Goal: Task Accomplishment & Management: Complete application form

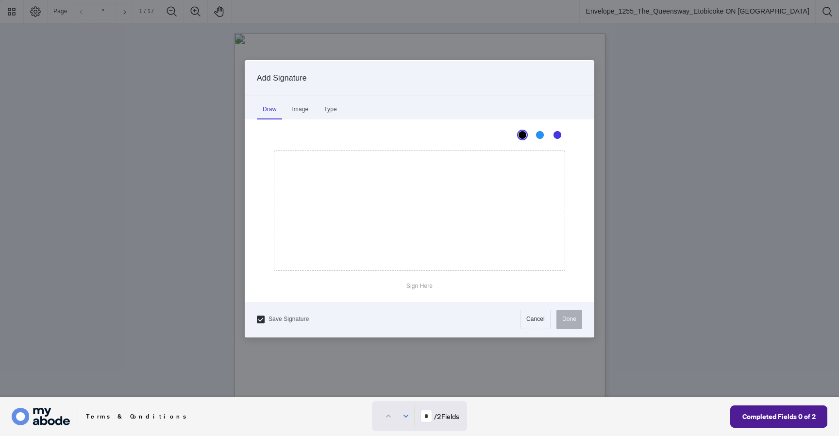
click at [420, 272] on div at bounding box center [419, 198] width 839 height 397
drag, startPoint x: 396, startPoint y: 204, endPoint x: 423, endPoint y: 223, distance: 33.8
click at [421, 224] on icon "Drawing canvas" at bounding box center [419, 210] width 290 height 119
click at [573, 315] on button "Done" at bounding box center [569, 319] width 26 height 19
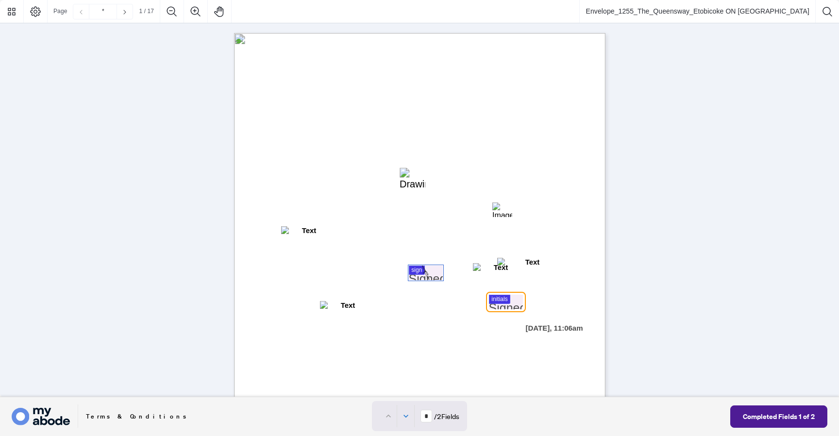
click at [513, 301] on div at bounding box center [419, 198] width 839 height 397
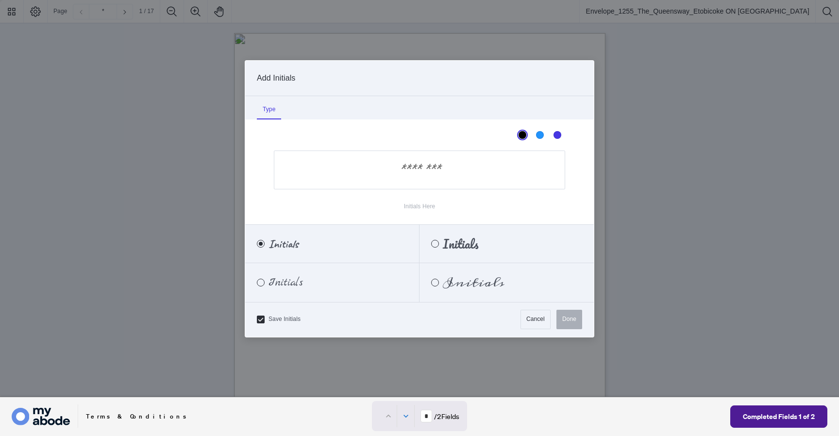
click at [479, 172] on input "Initials Here" at bounding box center [419, 169] width 291 height 39
type input "*****"
click at [568, 325] on button "Done" at bounding box center [569, 319] width 26 height 19
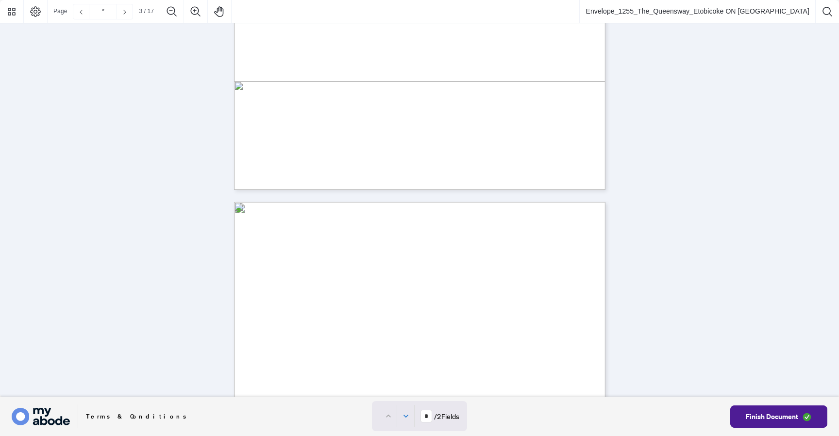
type input "*"
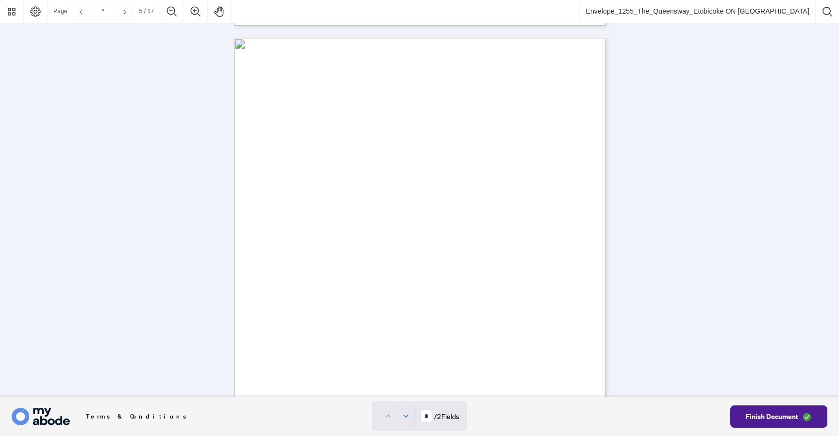
scroll to position [3132, 0]
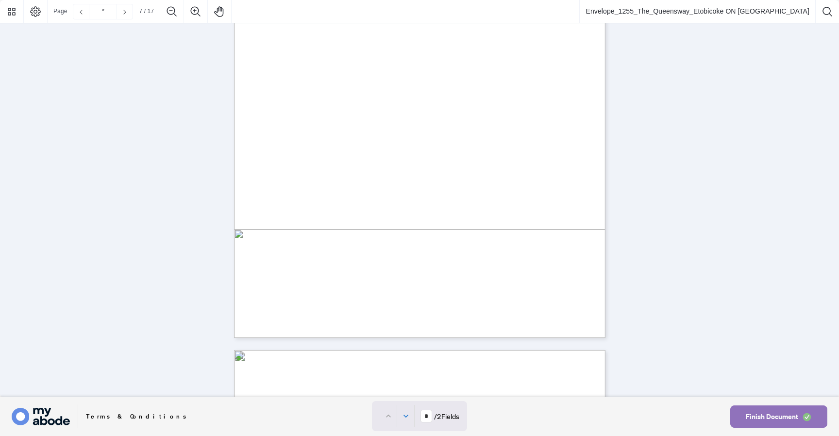
click at [758, 414] on span "Finish Document" at bounding box center [772, 417] width 52 height 16
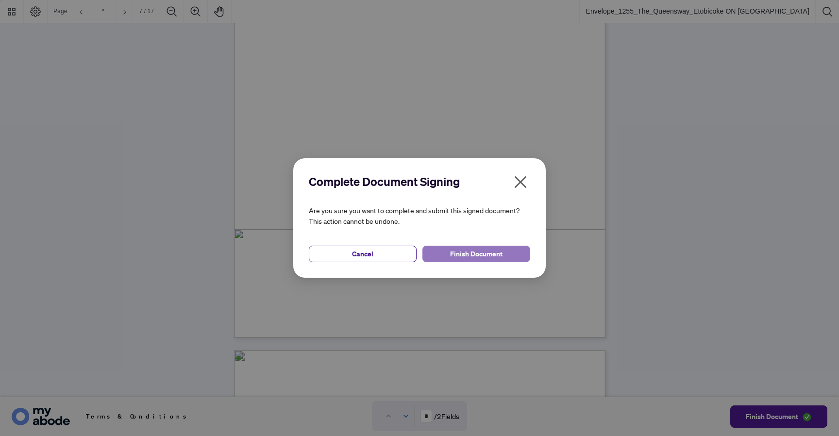
click at [481, 247] on span "Finish Document" at bounding box center [476, 254] width 52 height 16
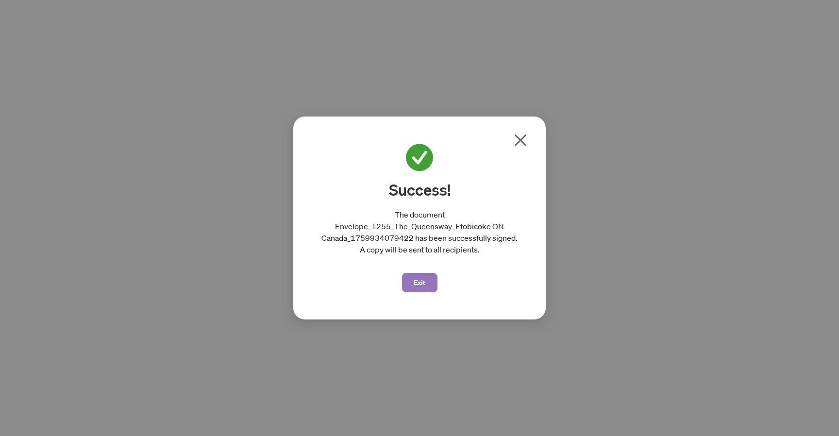
click at [417, 284] on span "Exit" at bounding box center [420, 283] width 12 height 16
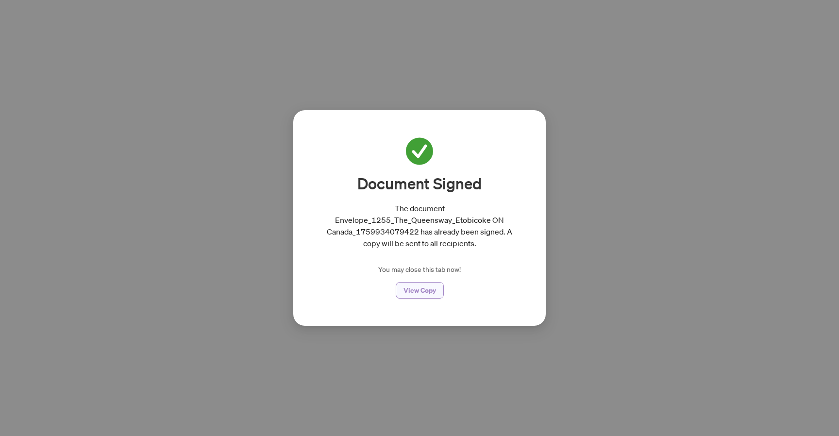
click at [435, 293] on span "View Copy" at bounding box center [419, 290] width 33 height 16
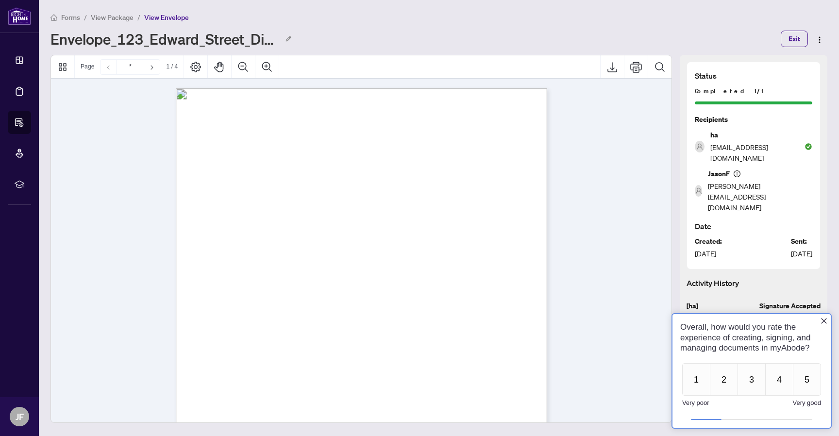
click at [66, 14] on span "Forms" at bounding box center [70, 17] width 19 height 9
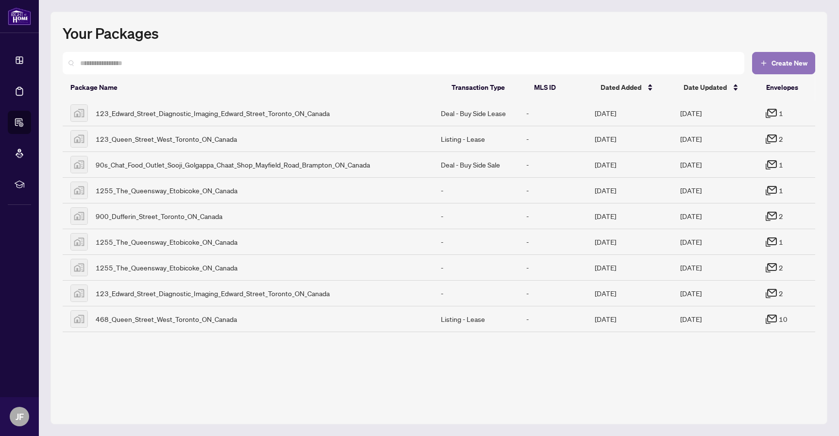
click at [771, 66] on span "Create New" at bounding box center [789, 63] width 36 height 7
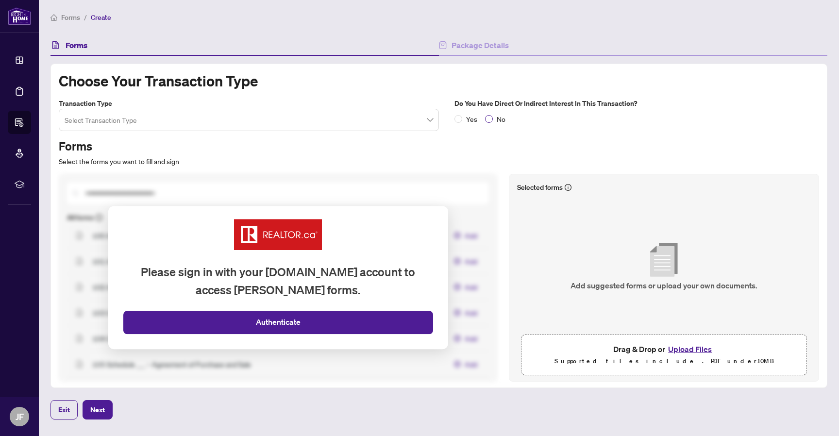
click at [496, 117] on span "No" at bounding box center [501, 119] width 17 height 11
click at [313, 112] on input "search" at bounding box center [245, 121] width 360 height 21
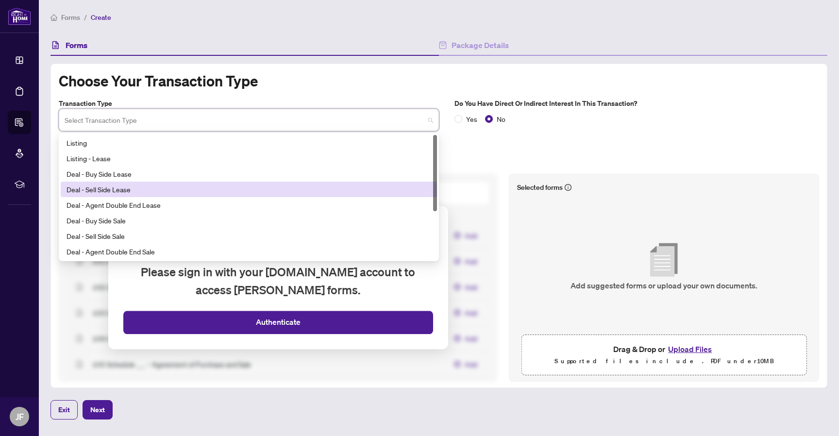
click at [191, 186] on div "Deal - Sell Side Lease" at bounding box center [248, 189] width 365 height 11
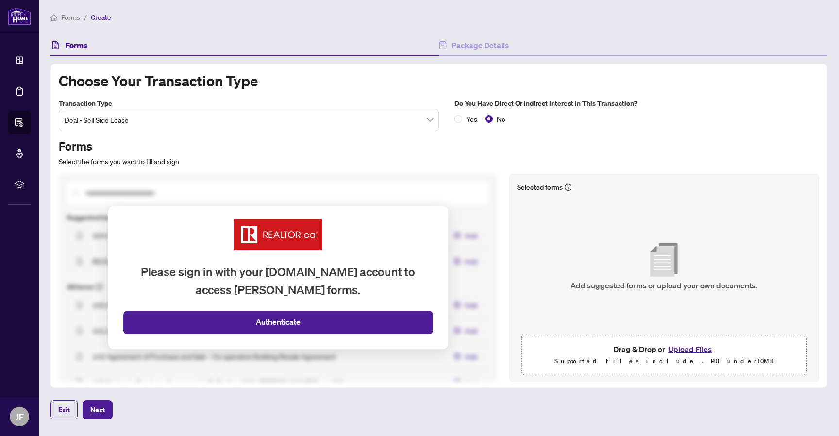
click at [593, 384] on div "Choose your transaction type Transaction type Deal - Sell Side Lease 15 16 17 L…" at bounding box center [438, 226] width 777 height 324
click at [703, 347] on button "Upload Files" at bounding box center [690, 349] width 50 height 13
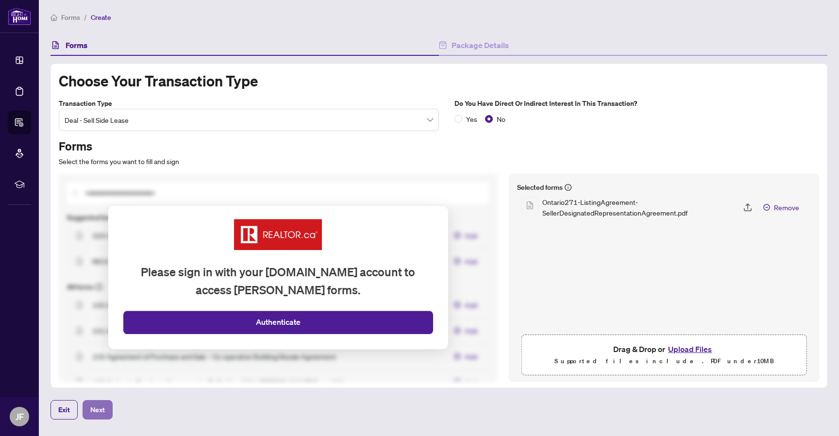
click at [104, 409] on span "Next" at bounding box center [97, 410] width 15 height 16
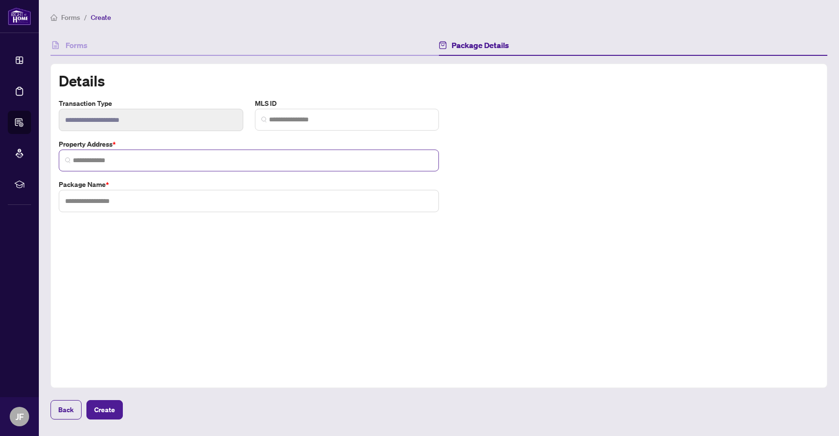
click at [318, 167] on span at bounding box center [249, 160] width 380 height 22
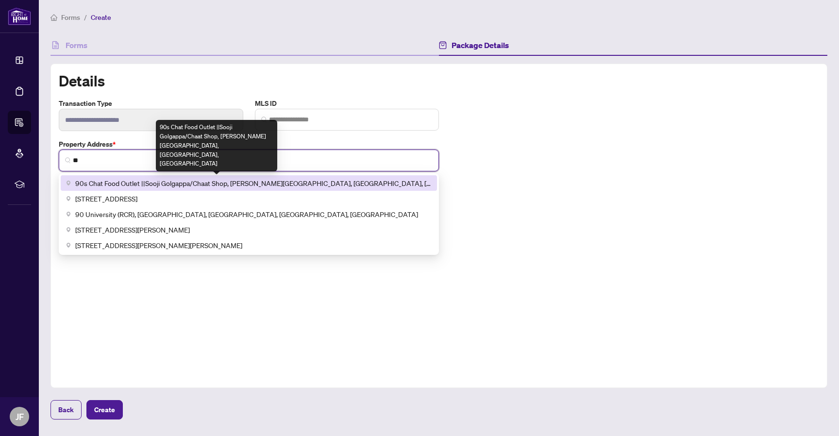
click at [301, 180] on span "90s Chat Food Outlet ||Sooji Golgappa/Chaat Shop, Mayfield Road, Brampton, ON, …" at bounding box center [253, 183] width 356 height 11
type input "**********"
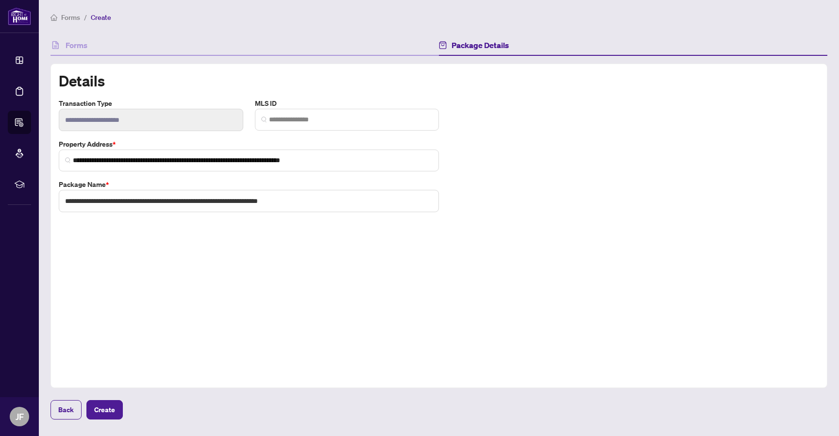
click at [208, 274] on div "**********" at bounding box center [438, 226] width 777 height 324
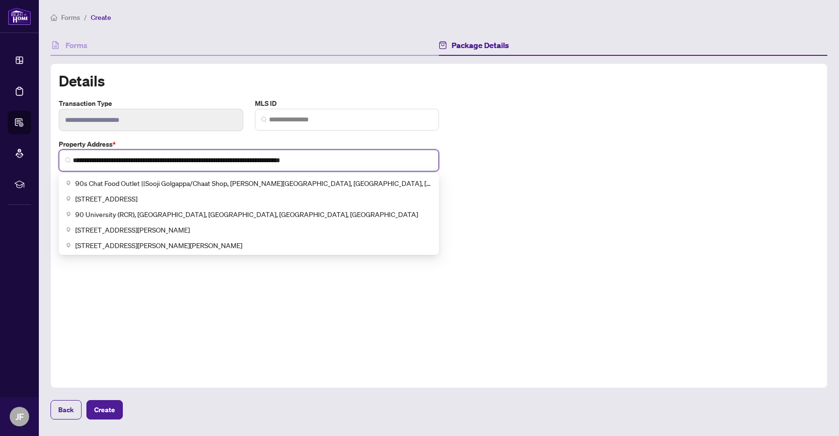
click at [266, 157] on input "**********" at bounding box center [253, 160] width 360 height 10
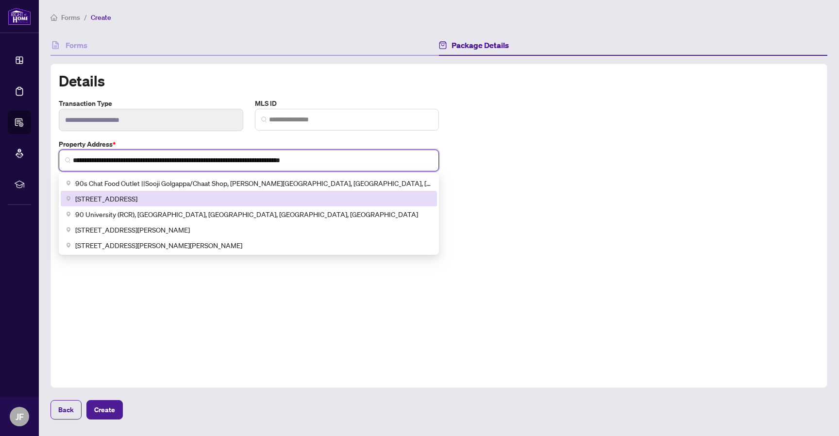
click at [137, 198] on span "900 Dufferin Street, Toronto, ON, Canada" at bounding box center [106, 198] width 62 height 11
type input "**********"
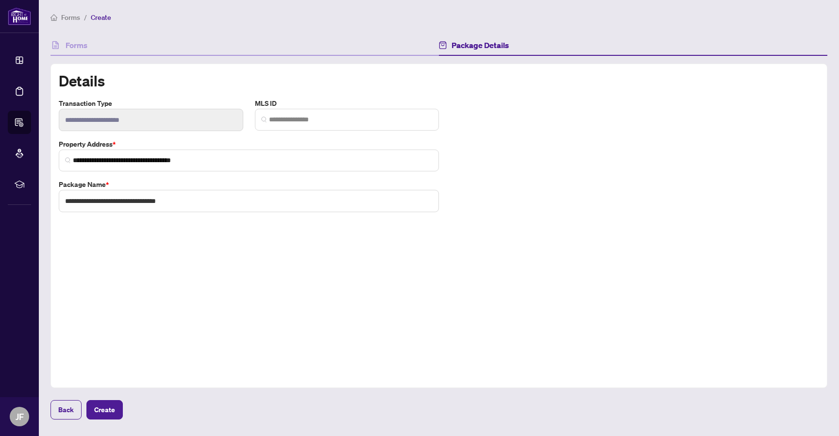
click at [133, 309] on div "**********" at bounding box center [438, 226] width 777 height 324
click at [114, 412] on span "Create" at bounding box center [104, 410] width 21 height 16
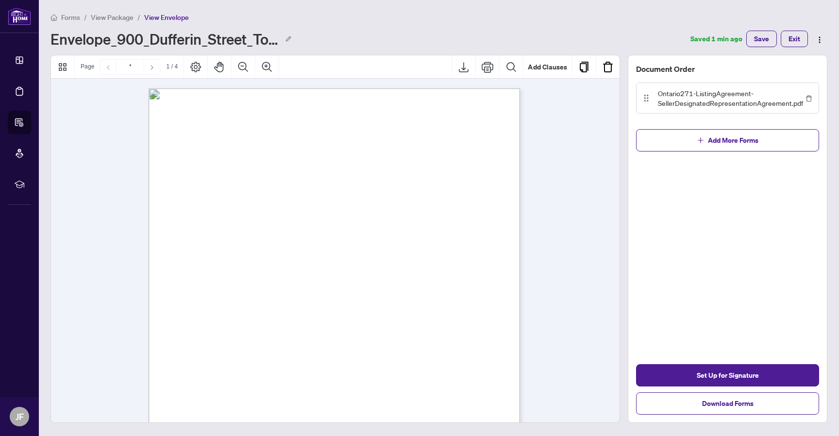
click at [152, 67] on icon "Next Page" at bounding box center [152, 68] width 8 height 8
click at [726, 138] on span "Add More Forms" at bounding box center [733, 141] width 50 height 16
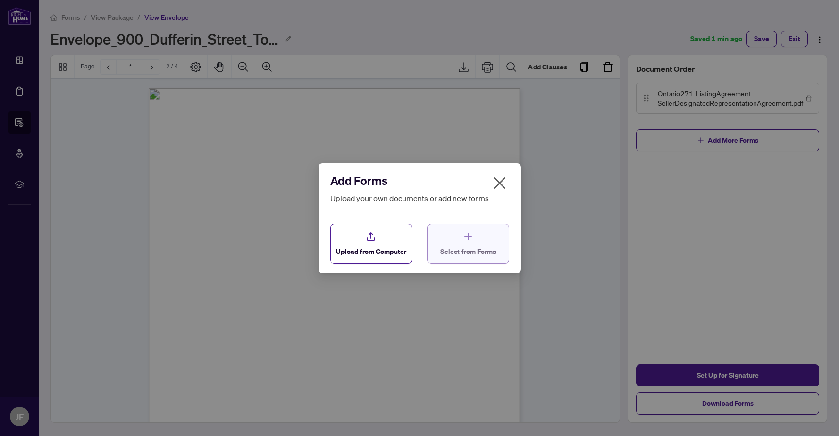
click at [474, 245] on div "Select from Forms" at bounding box center [468, 244] width 56 height 26
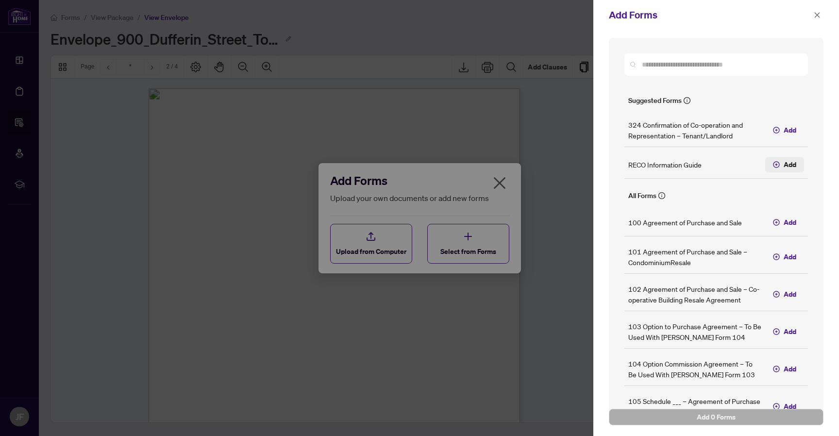
click at [787, 163] on span "Add" at bounding box center [789, 164] width 13 height 11
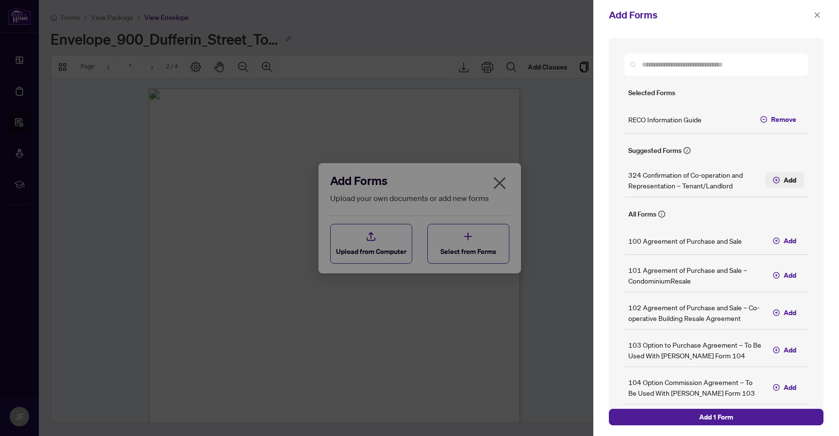
click at [790, 176] on span "Add" at bounding box center [789, 180] width 13 height 11
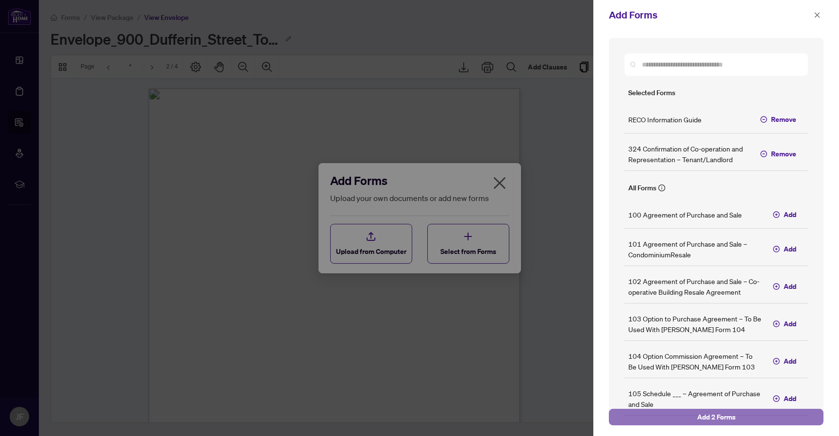
click at [646, 411] on button "Add 2 Forms" at bounding box center [716, 417] width 215 height 17
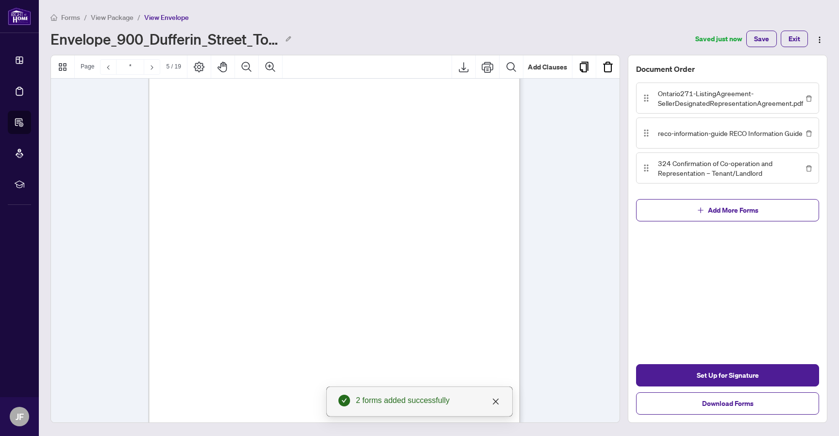
scroll to position [2000, 0]
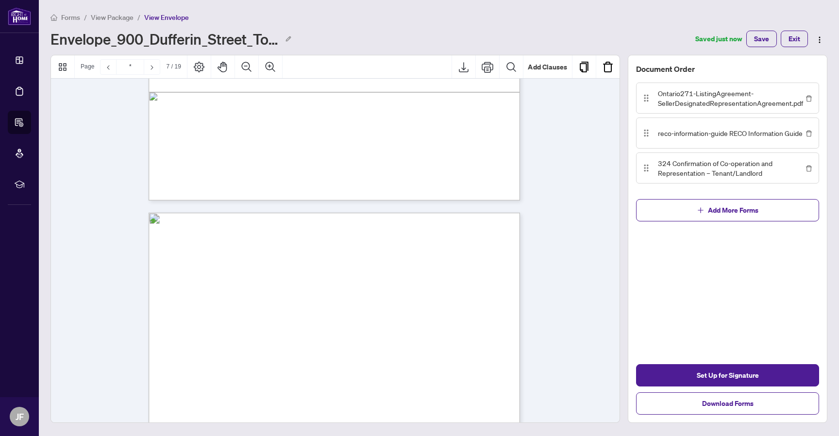
type input "*"
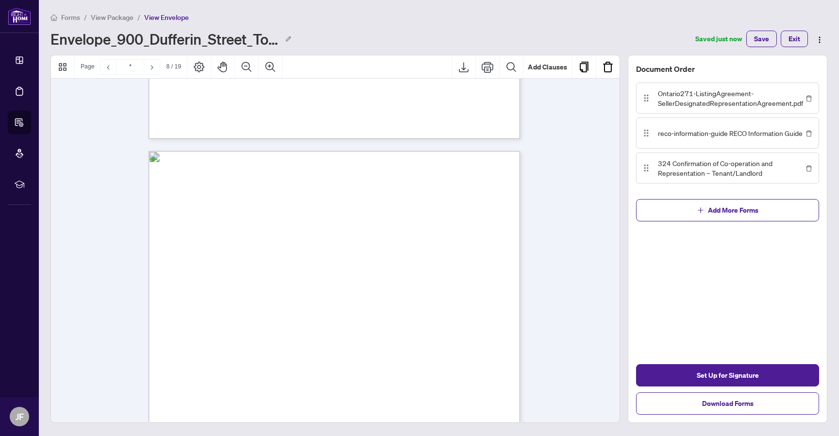
scroll to position [3386, 0]
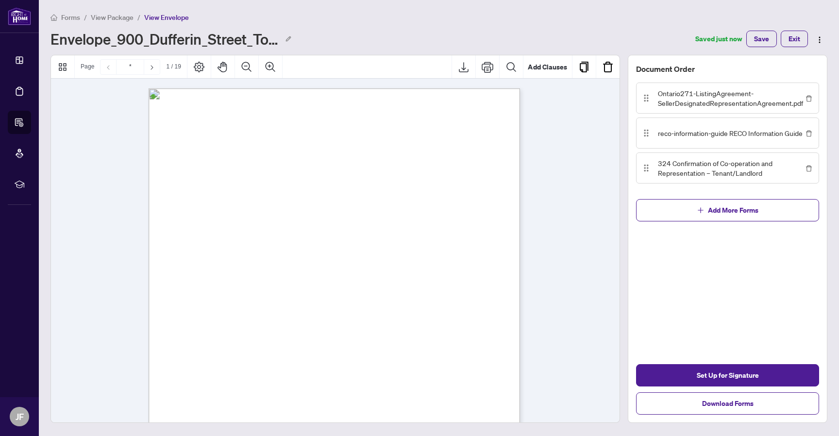
click at [378, 15] on div "Forms / View Package / View Envelope" at bounding box center [438, 17] width 777 height 11
click at [66, 16] on span "Forms" at bounding box center [70, 17] width 19 height 9
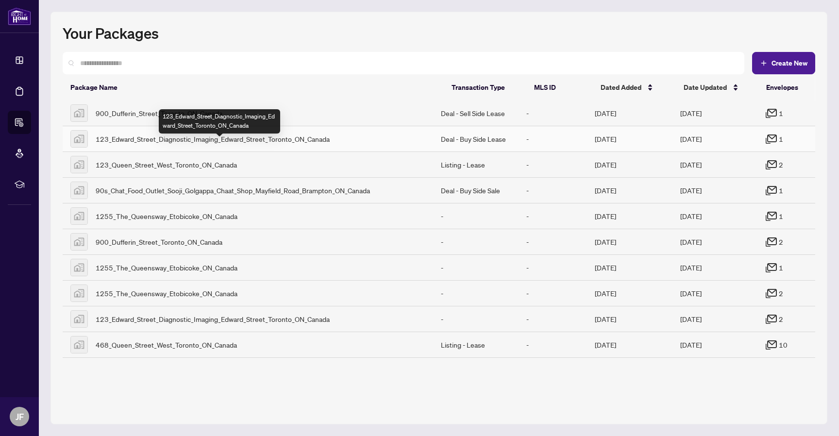
click at [166, 142] on span "123_Edward_Street_Diagnostic_Imaging_Edward_Street_Toronto_ON_Canada" at bounding box center [213, 138] width 234 height 11
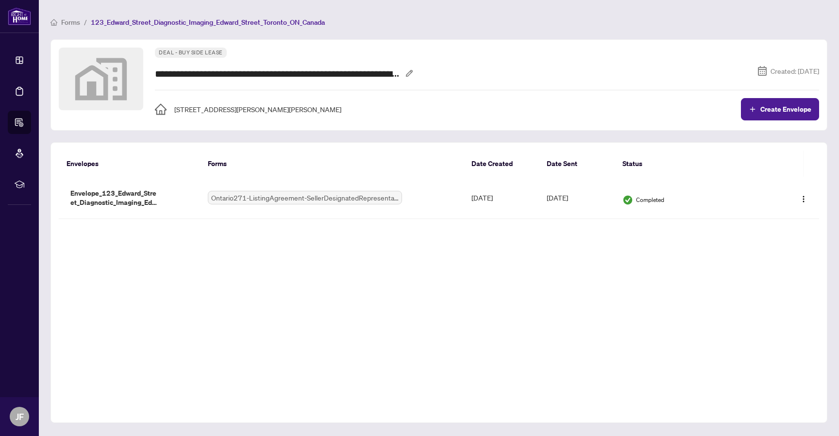
click at [73, 21] on span "Forms" at bounding box center [70, 22] width 19 height 9
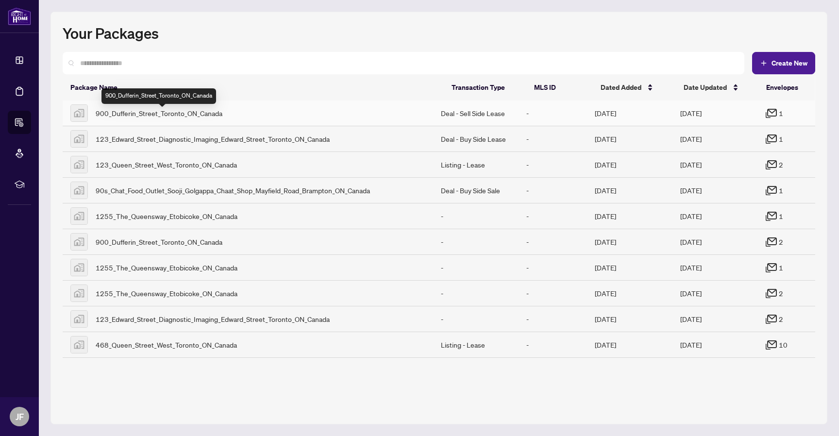
click at [190, 114] on span "900_Dufferin_Street_Toronto_ON_Canada" at bounding box center [159, 113] width 127 height 11
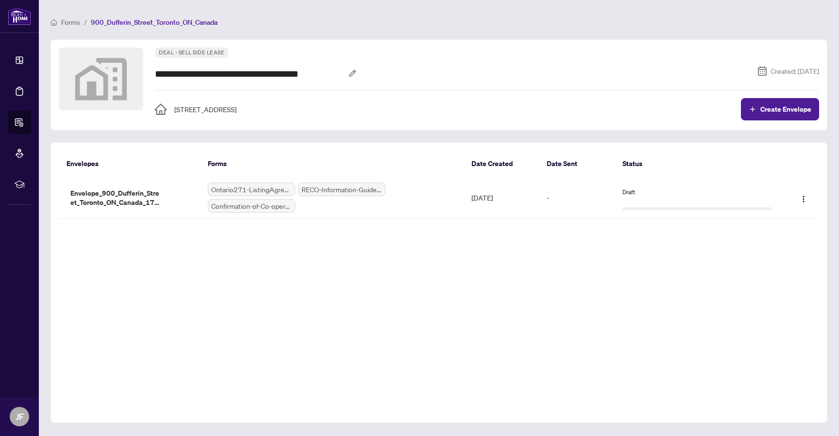
click at [77, 21] on span "Forms" at bounding box center [70, 22] width 19 height 9
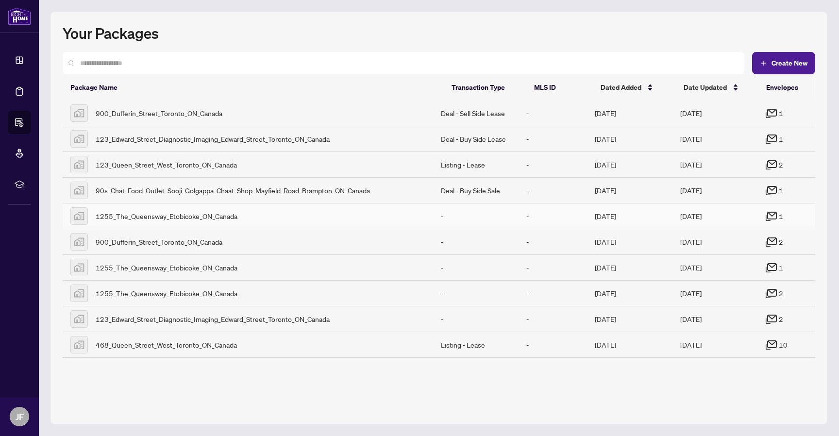
click at [224, 218] on span "1255_The_Queensway_Etobicoke_ON_Canada" at bounding box center [167, 216] width 142 height 11
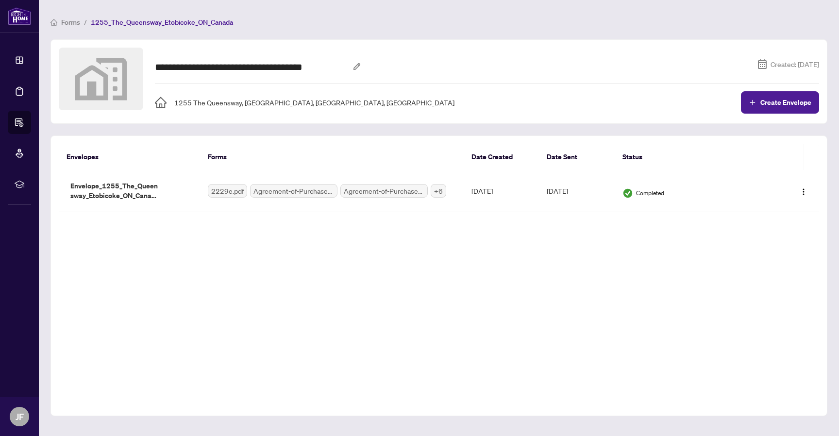
click at [73, 19] on span "Forms" at bounding box center [70, 22] width 19 height 9
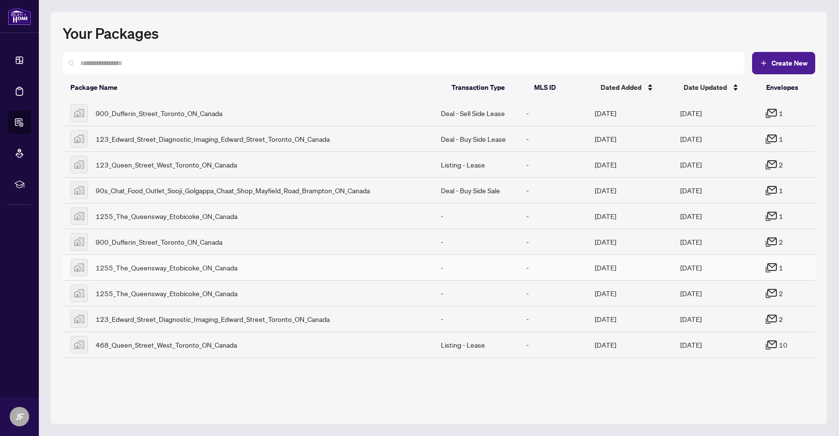
click at [205, 272] on span "1255_The_Queensway_Etobicoke_ON_Canada" at bounding box center [167, 267] width 142 height 11
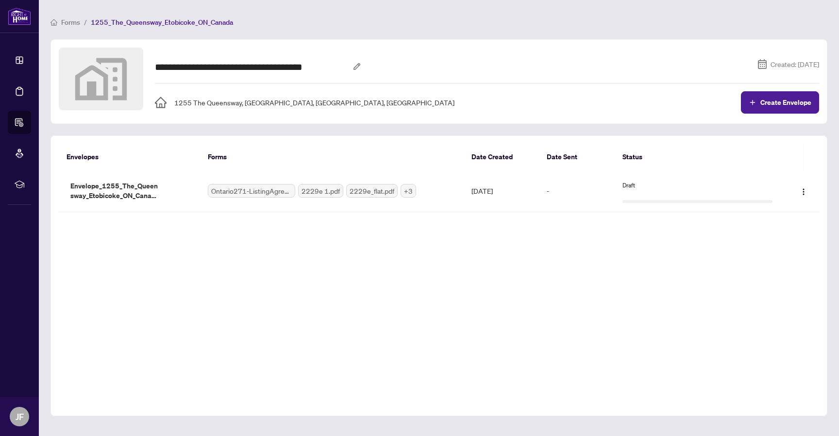
click at [65, 20] on span "Forms" at bounding box center [70, 22] width 19 height 9
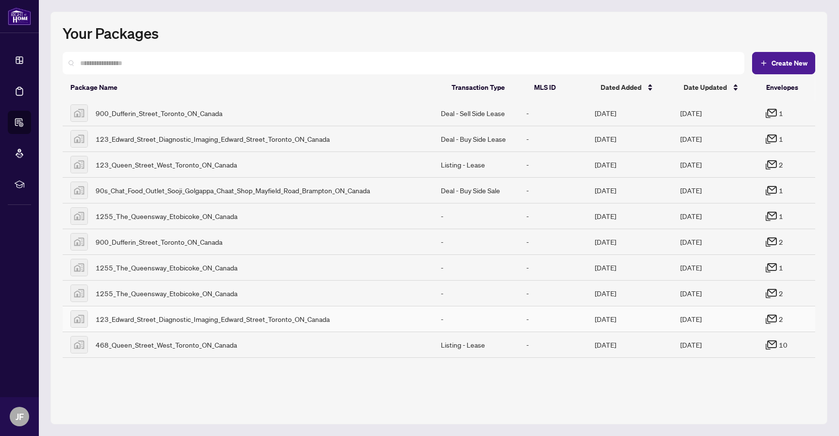
click at [185, 323] on span "123_Edward_Street_Diagnostic_Imaging_Edward_Street_Toronto_ON_Canada" at bounding box center [213, 319] width 234 height 11
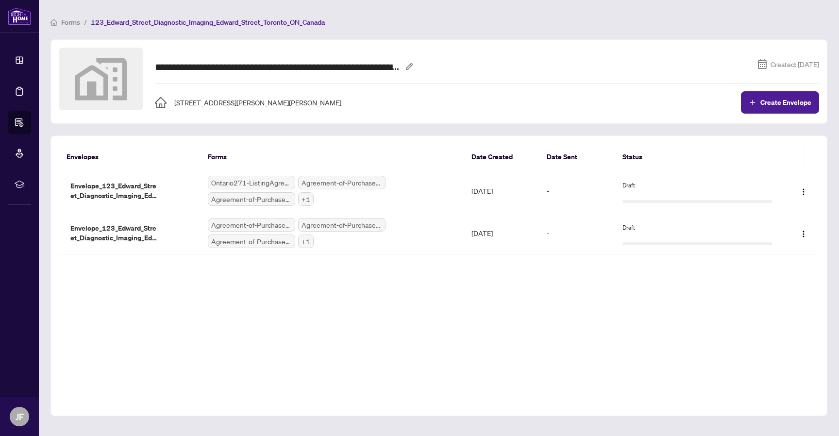
click at [70, 22] on span "Forms" at bounding box center [70, 22] width 19 height 9
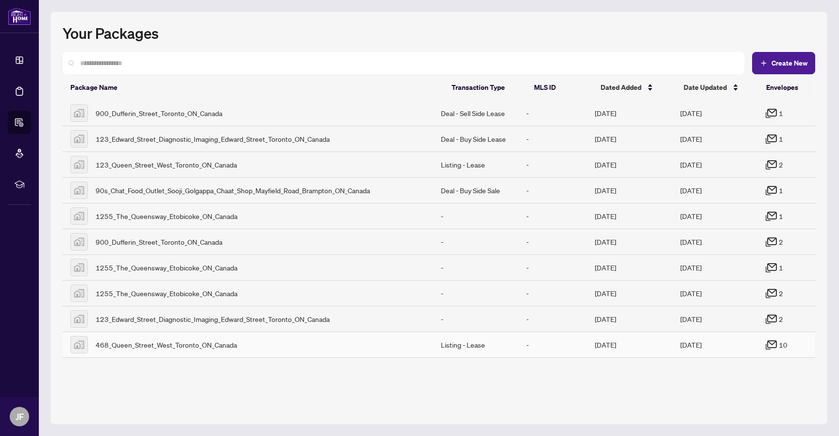
click at [171, 350] on span "468_Queen_Street_West_Toronto_ON_Canada" at bounding box center [166, 344] width 141 height 11
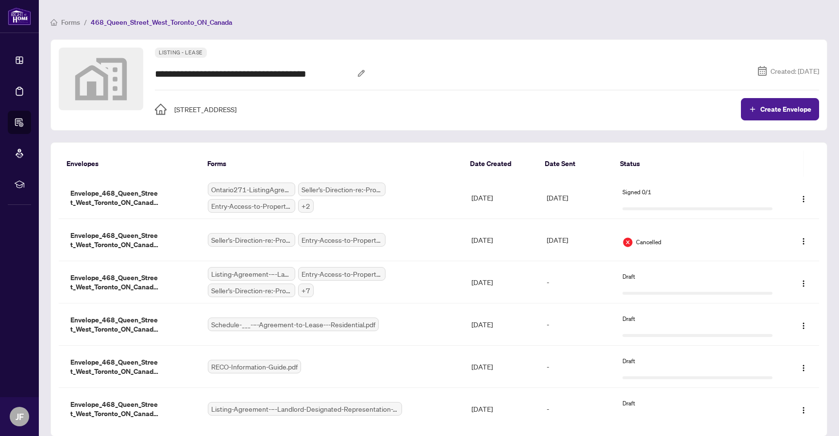
click at [77, 19] on span "Forms" at bounding box center [70, 22] width 19 height 9
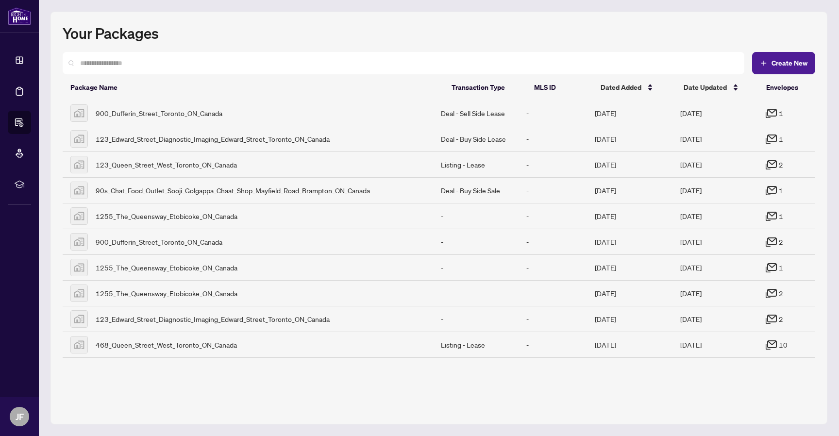
click at [405, 22] on div "Your Packages Create New Package Name Transaction Type MLS ID Dated Added Date …" at bounding box center [438, 218] width 777 height 413
